Goal: Task Accomplishment & Management: Use online tool/utility

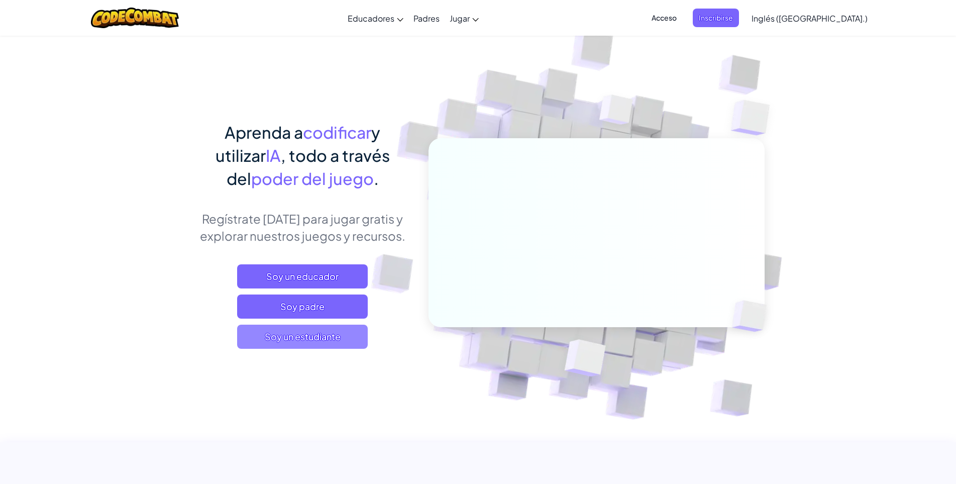
click at [323, 341] on font "Soy un estudiante" at bounding box center [303, 337] width 76 height 12
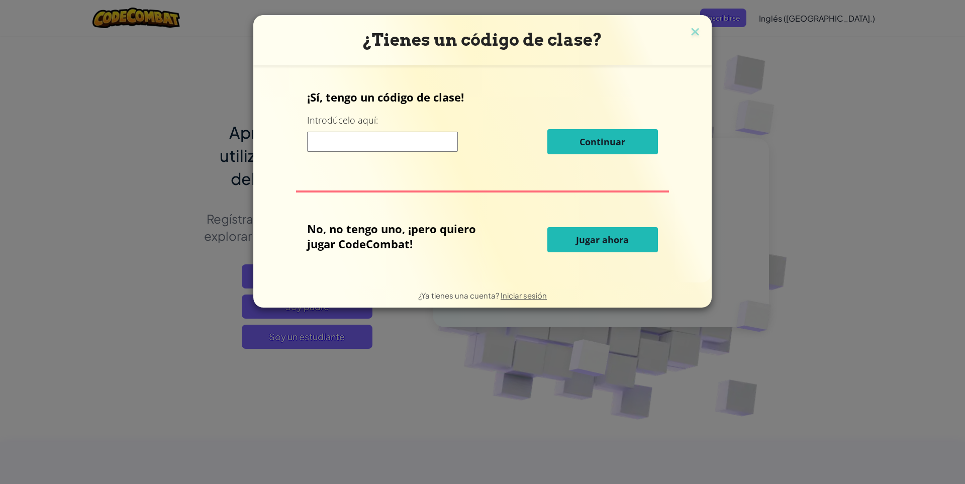
click at [591, 236] on font "Jugar ahora" at bounding box center [602, 240] width 53 height 12
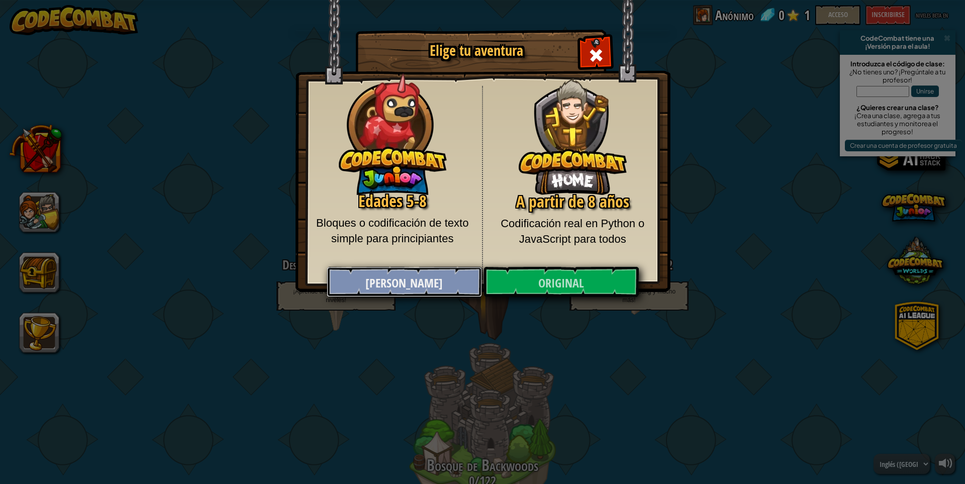
click at [395, 268] on link "[PERSON_NAME]" at bounding box center [404, 282] width 155 height 30
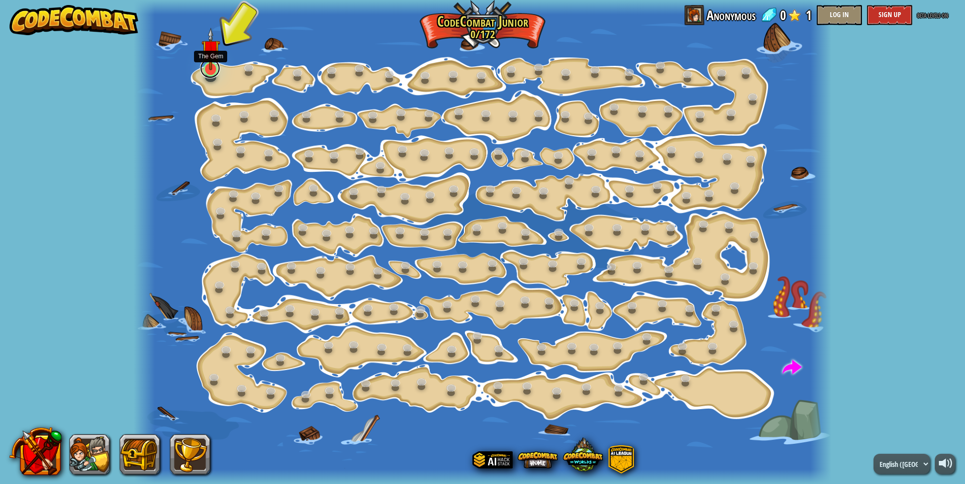
click at [211, 72] on link at bounding box center [210, 68] width 20 height 20
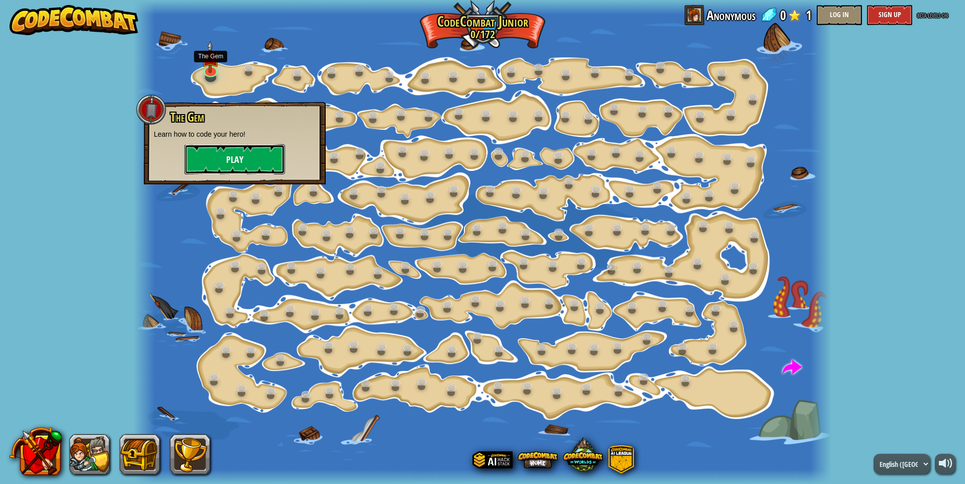
click at [259, 164] on button "Play" at bounding box center [234, 159] width 100 height 30
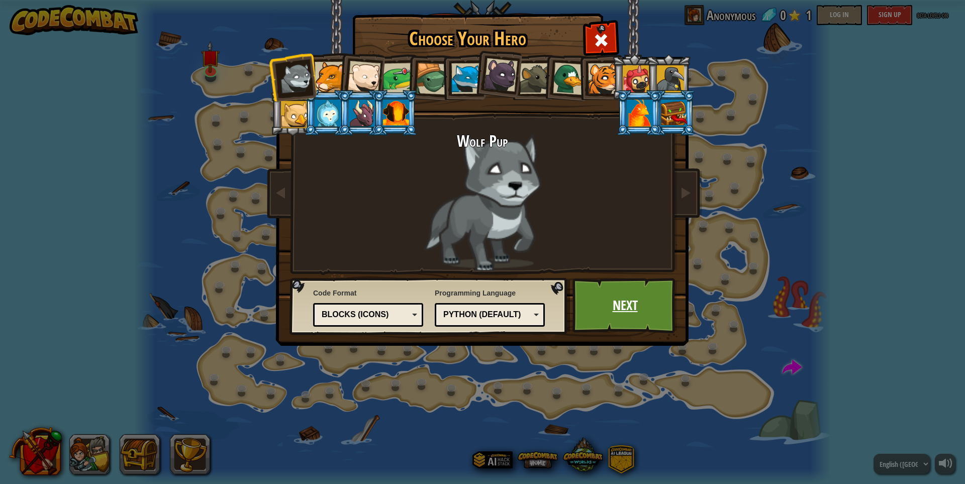
click at [642, 308] on link "Next" at bounding box center [624, 305] width 105 height 55
